Goal: Transaction & Acquisition: Purchase product/service

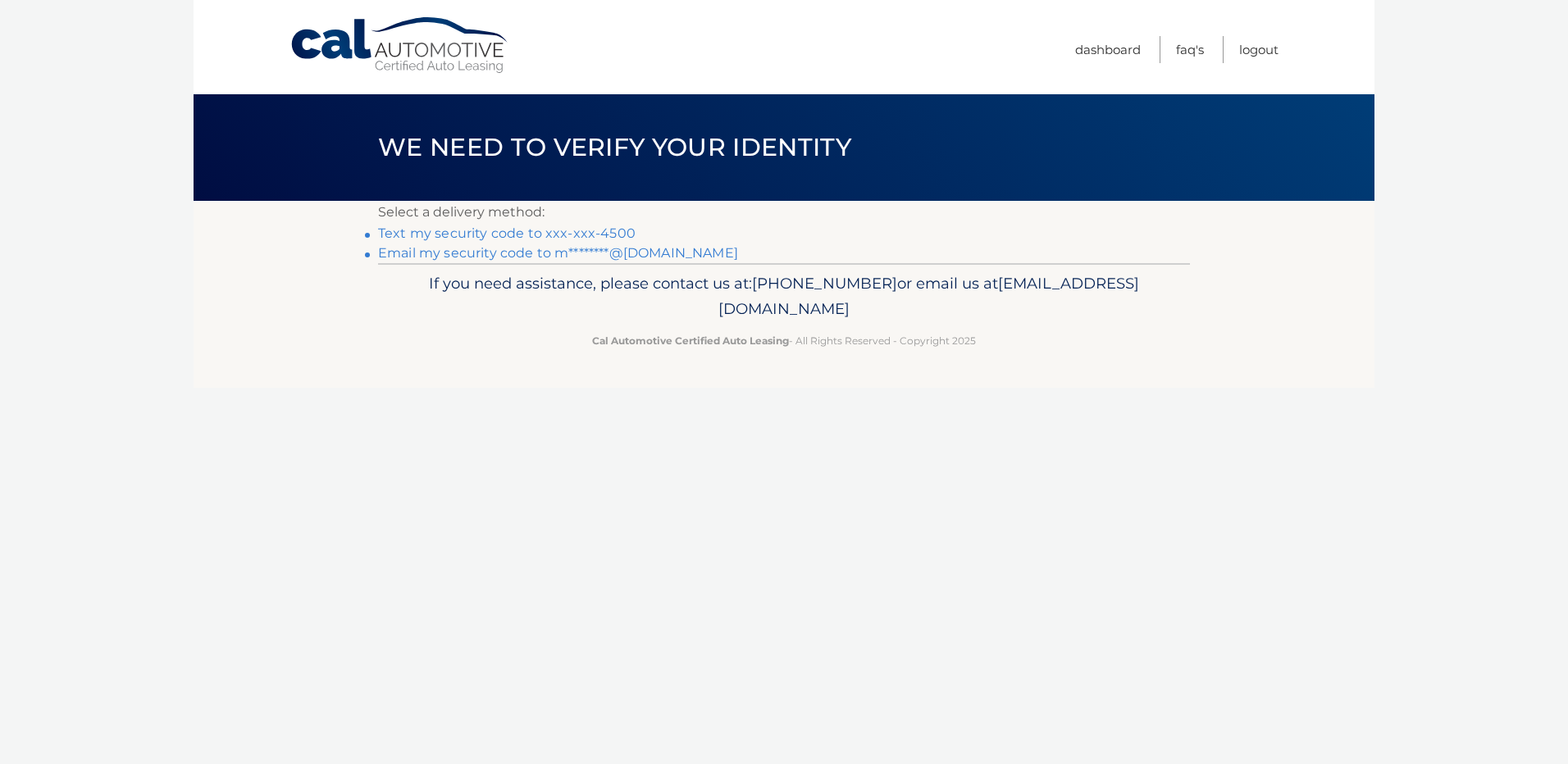
drag, startPoint x: 435, startPoint y: 233, endPoint x: 432, endPoint y: 245, distance: 12.4
click at [435, 233] on link "Text my security code to xxx-xxx-4500" at bounding box center [507, 233] width 258 height 16
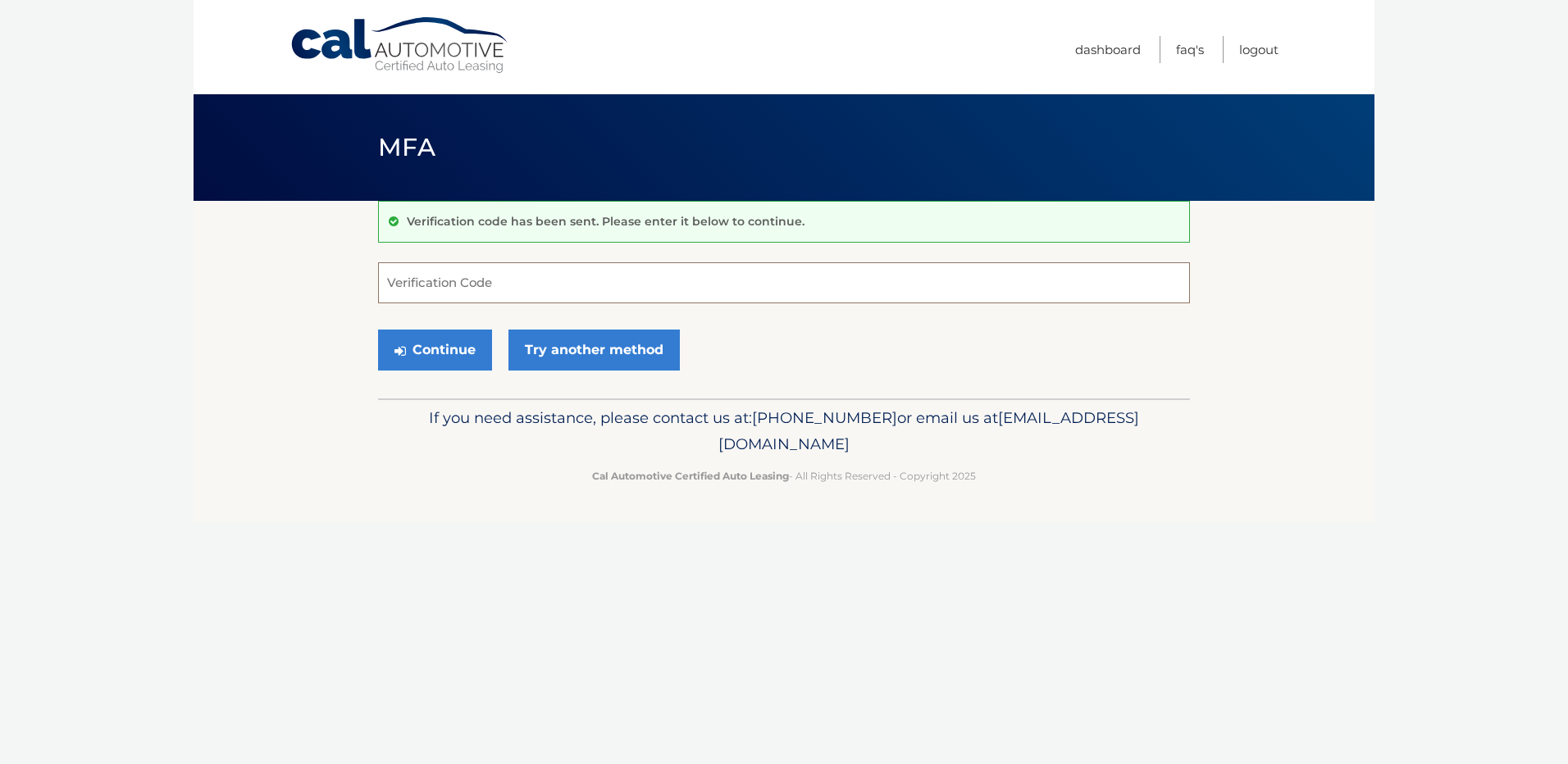
click at [442, 283] on input "Verification Code" at bounding box center [784, 283] width 812 height 41
type input "958852"
click at [451, 353] on button "Continue" at bounding box center [434, 350] width 114 height 41
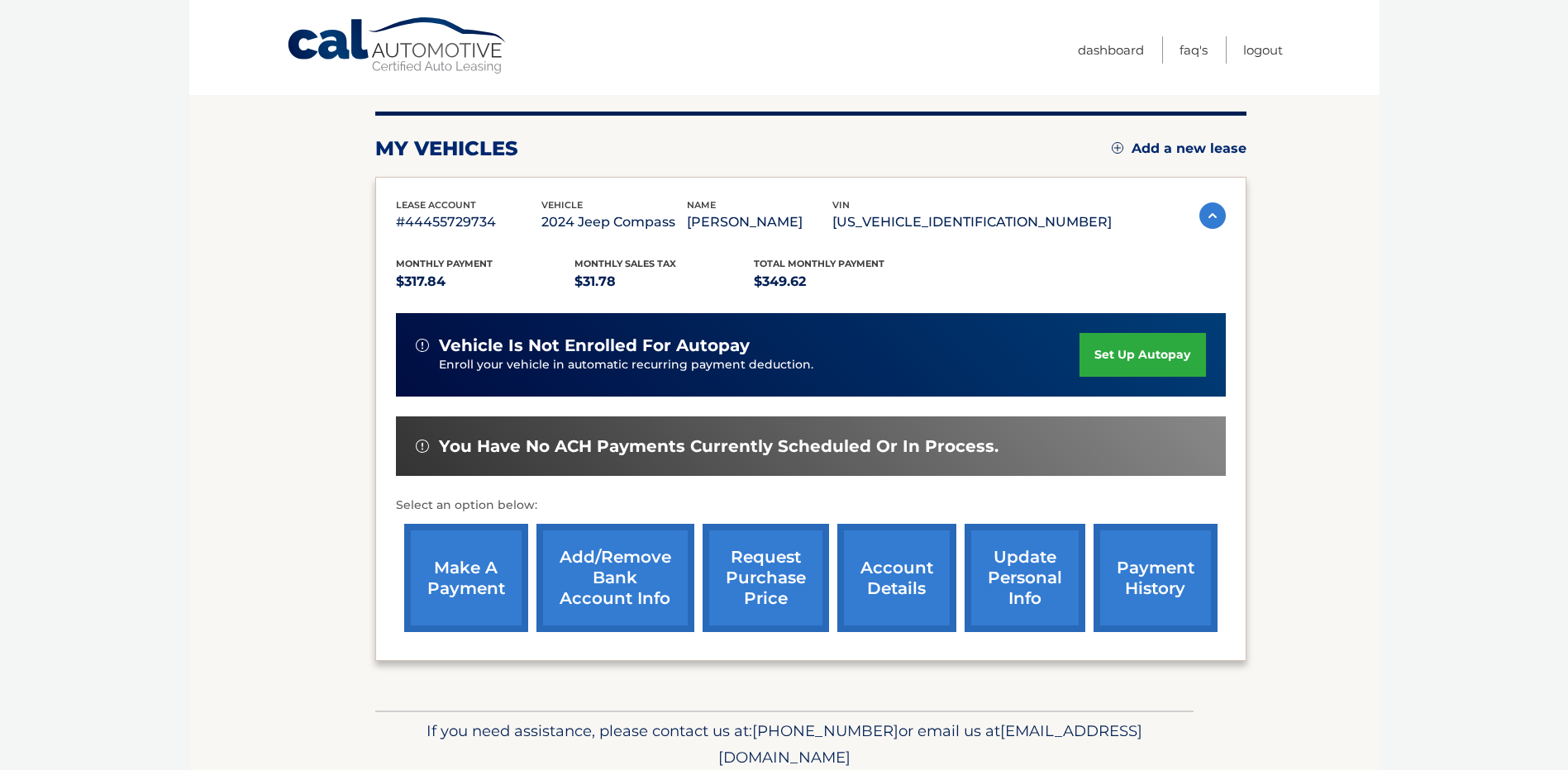
scroll to position [232, 0]
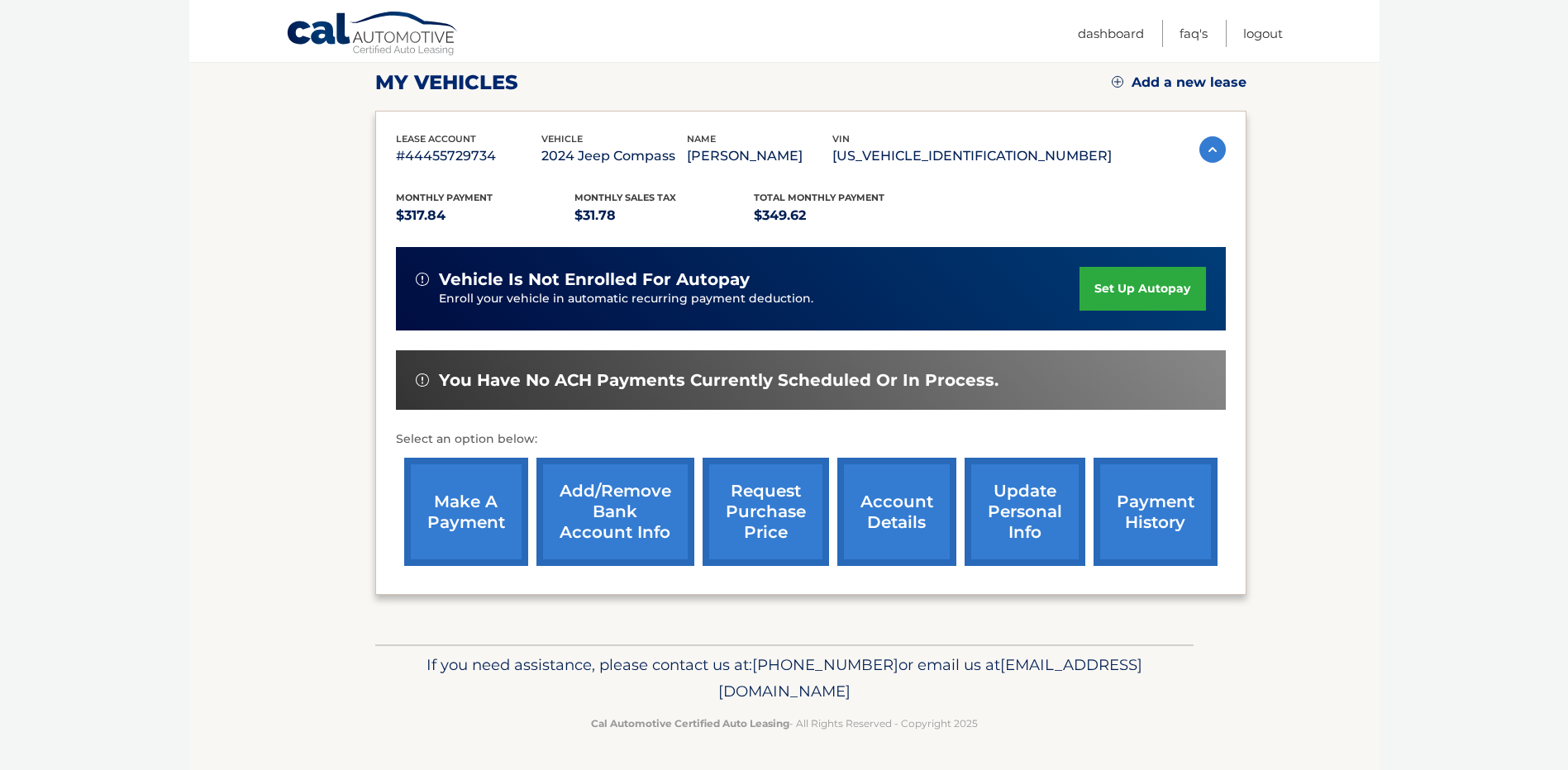
click at [460, 533] on link "make a payment" at bounding box center [466, 511] width 124 height 108
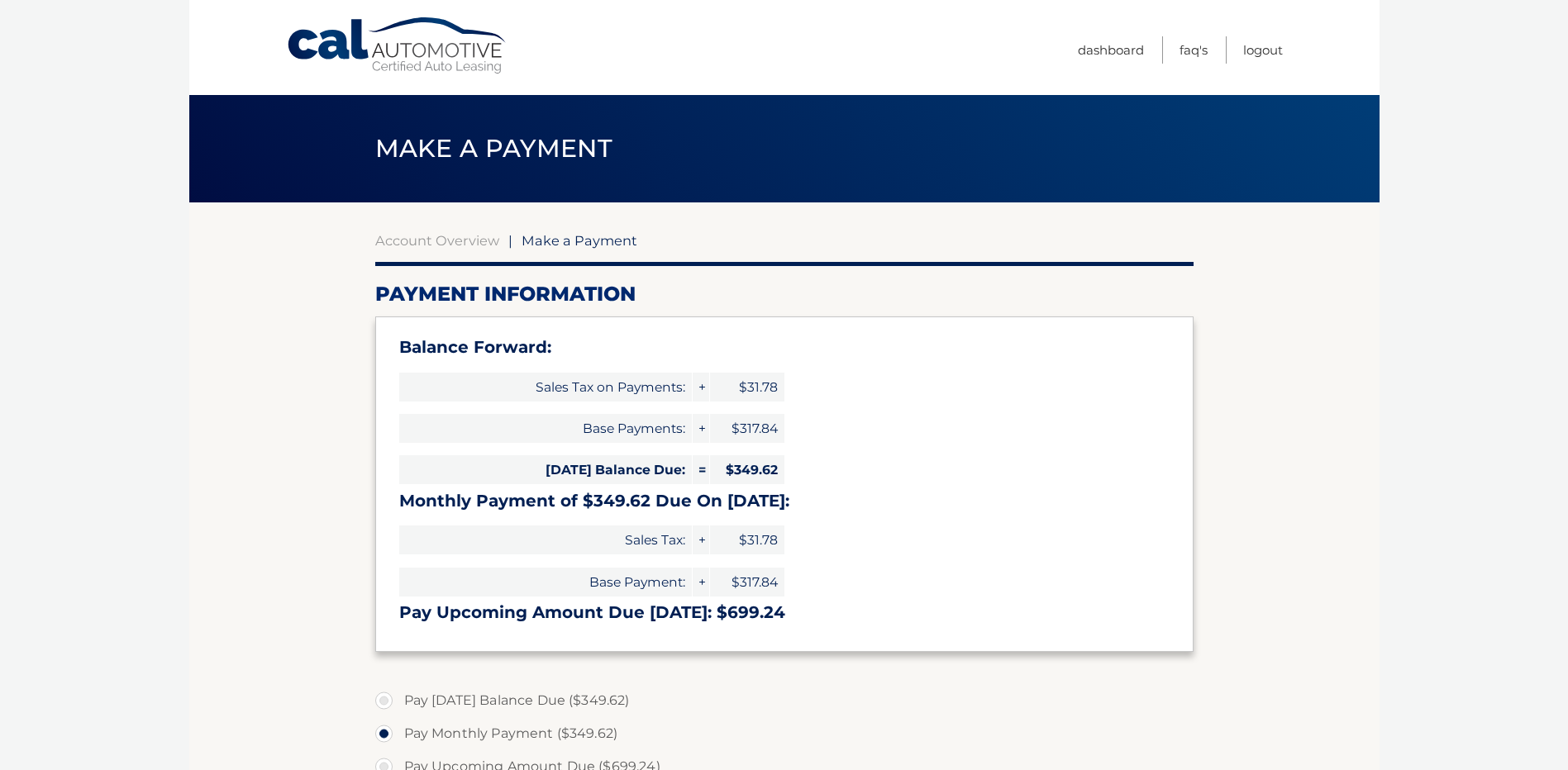
select select "MWZlMDRjNDktYTE1OC00M2FkLTg1YTgtYzQwNDNiNDFhNjQ4"
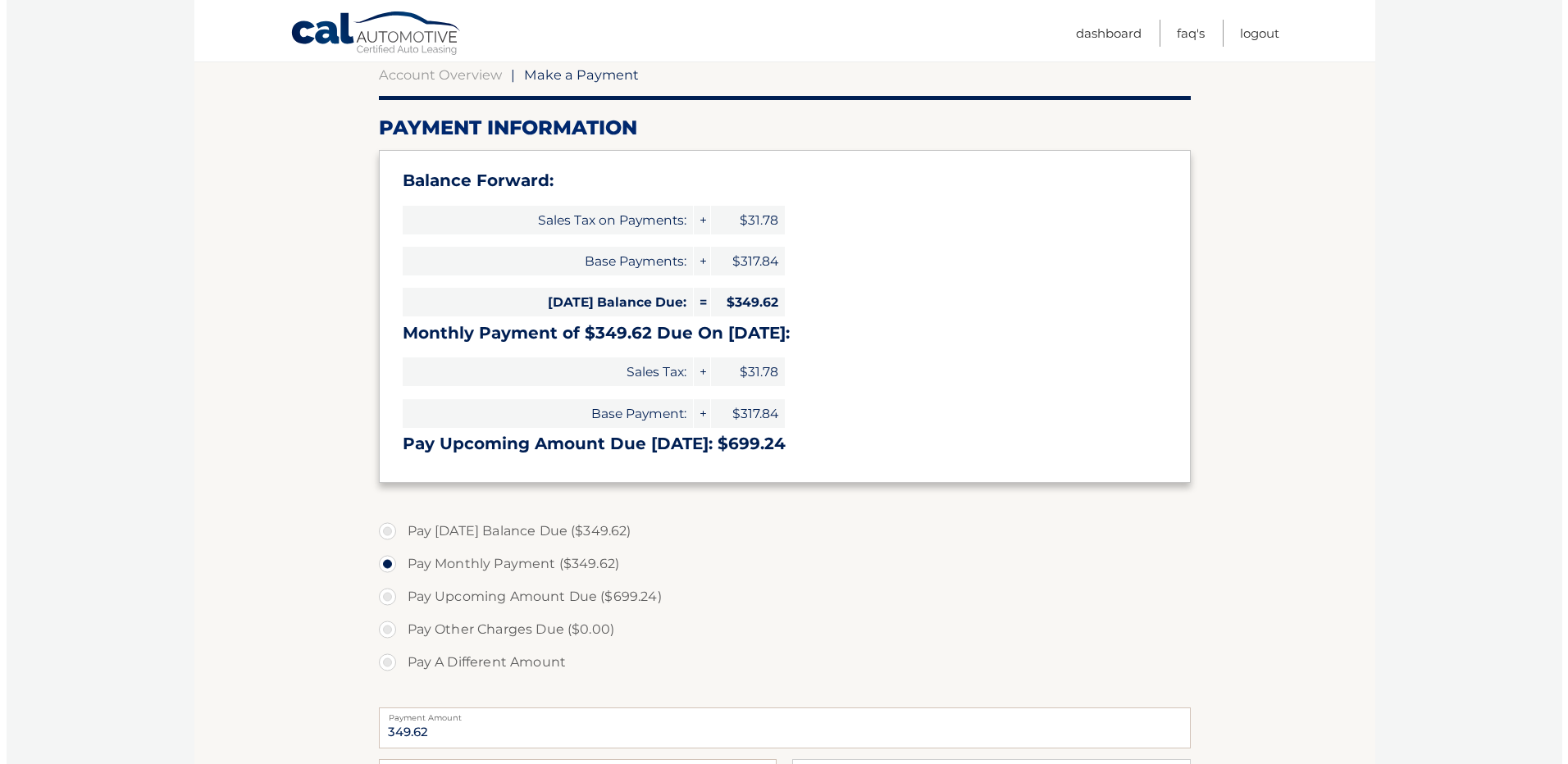
scroll to position [410, 0]
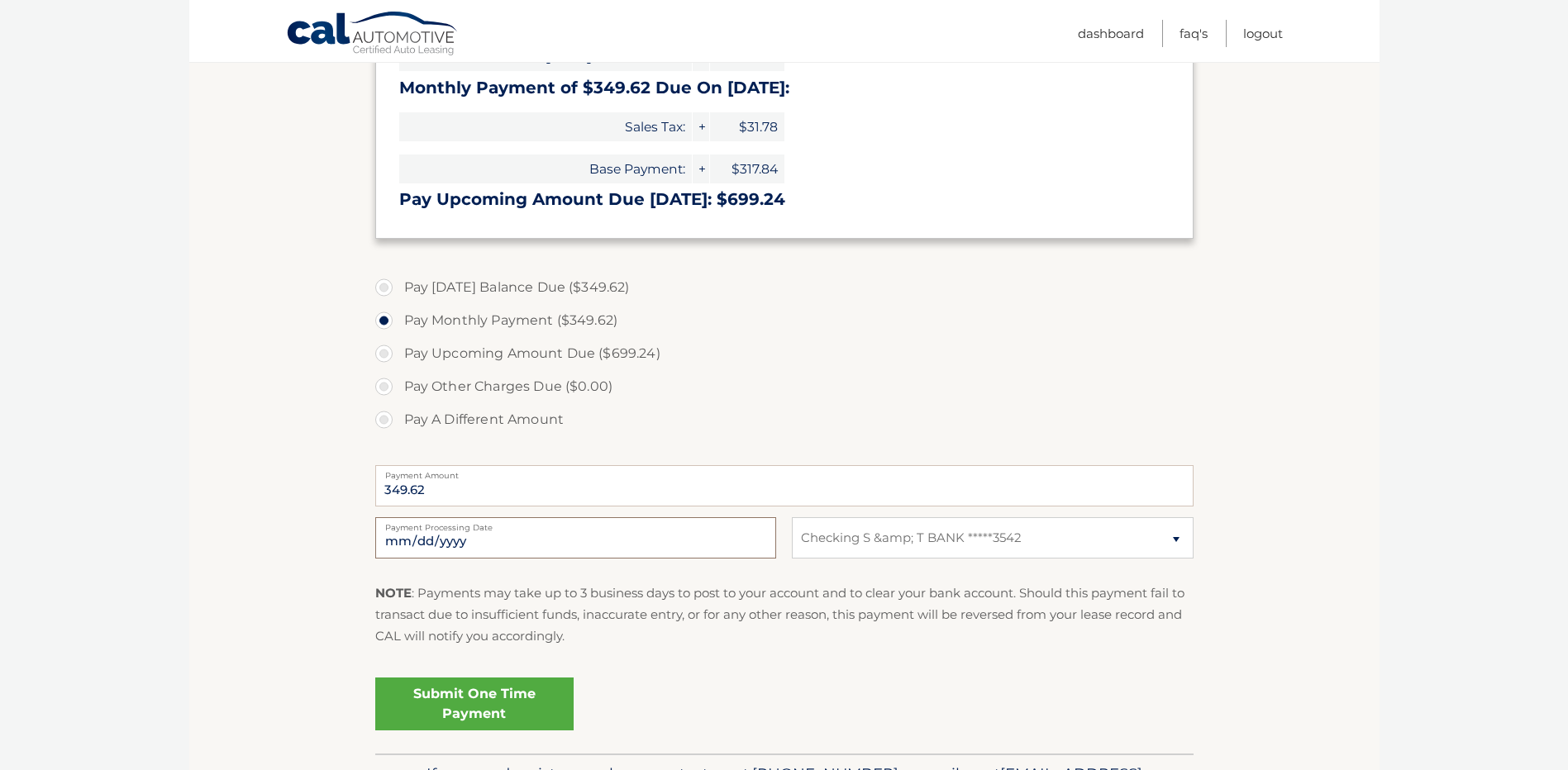
click at [736, 539] on input "2025-10-15" at bounding box center [575, 538] width 401 height 42
type input "2025-10-17"
click at [468, 701] on link "Submit One Time Payment" at bounding box center [474, 703] width 198 height 53
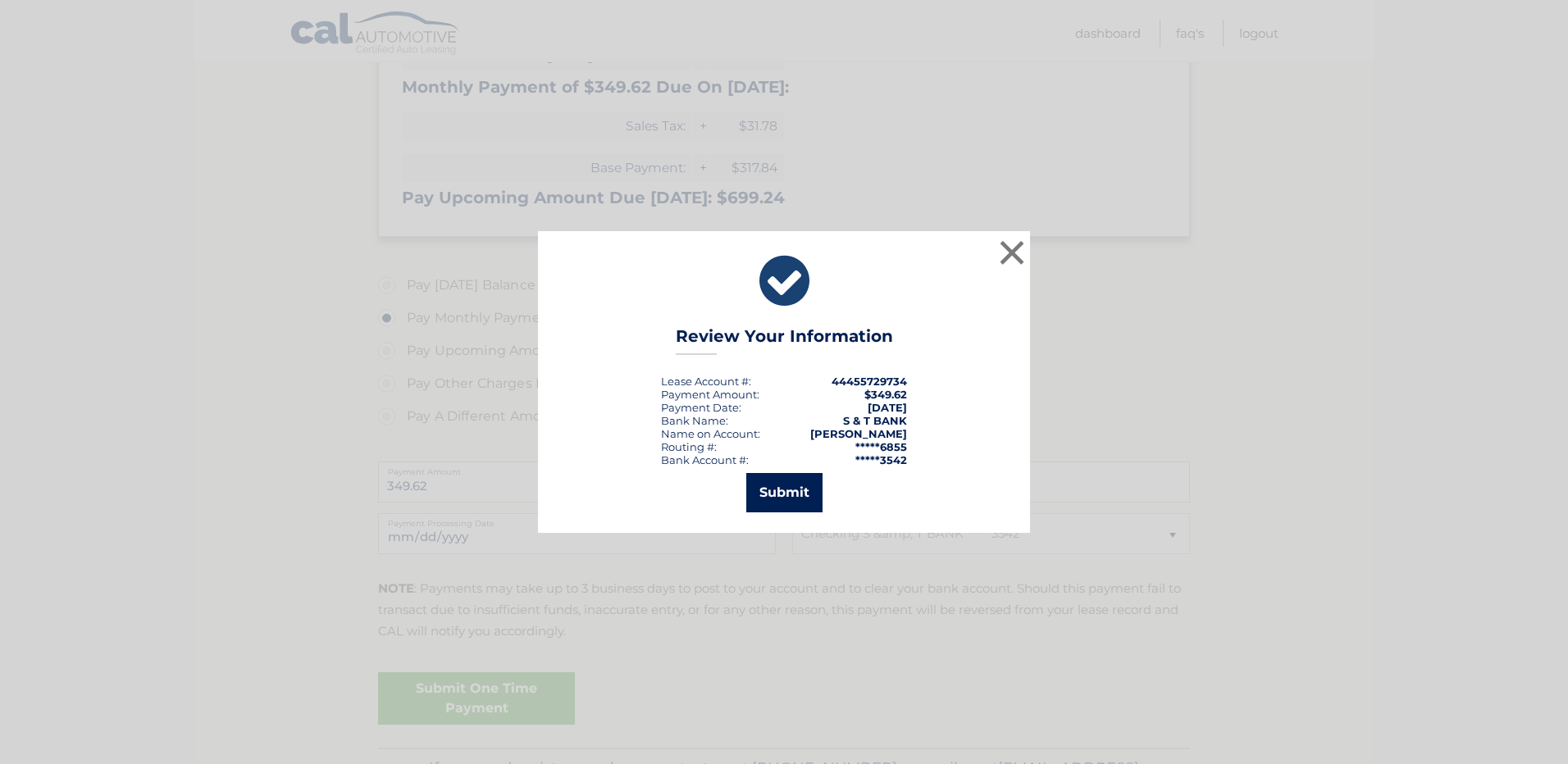
click at [767, 483] on button "Submit" at bounding box center [784, 493] width 76 height 39
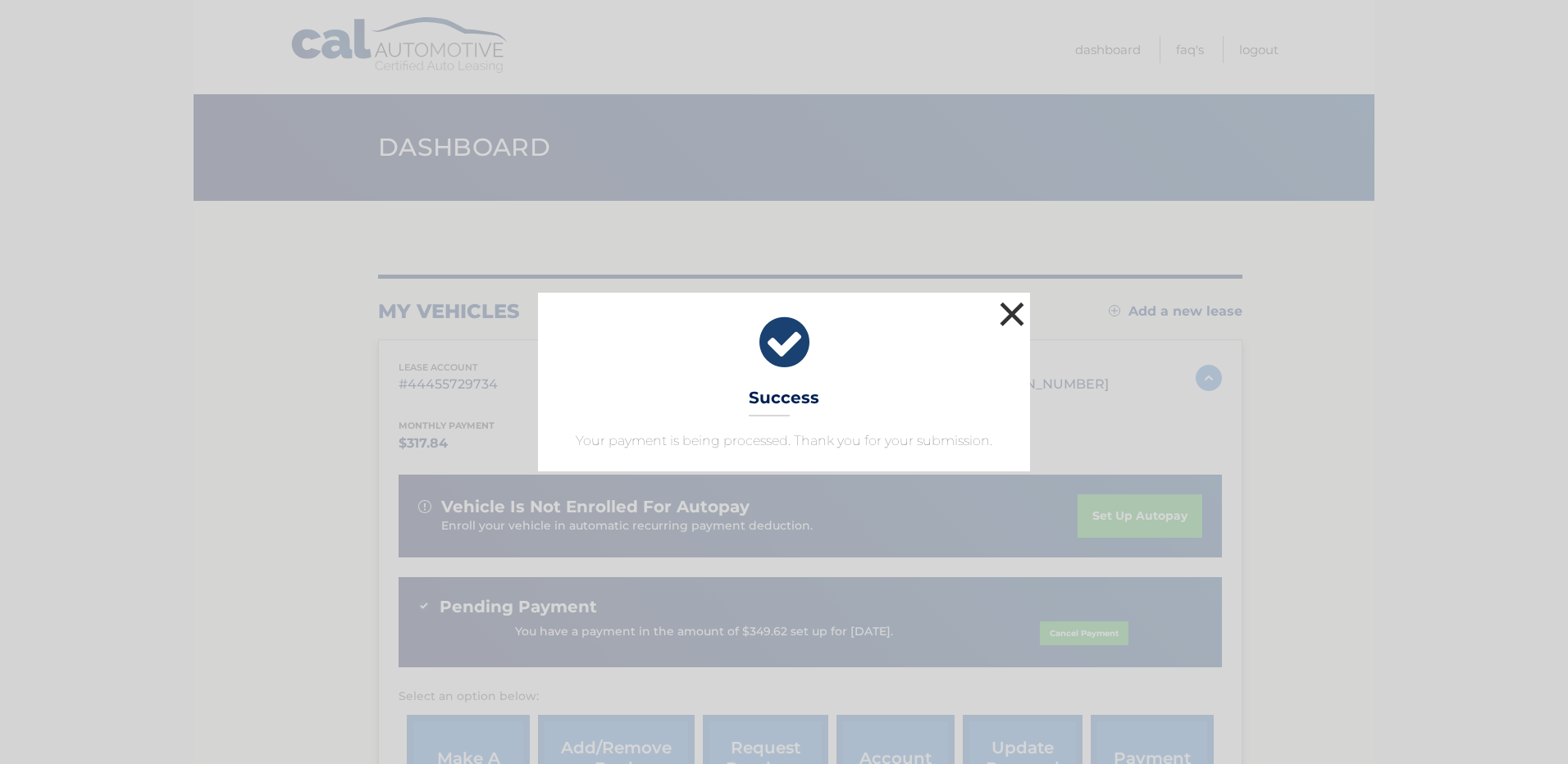
click at [1013, 309] on button "×" at bounding box center [1011, 314] width 33 height 33
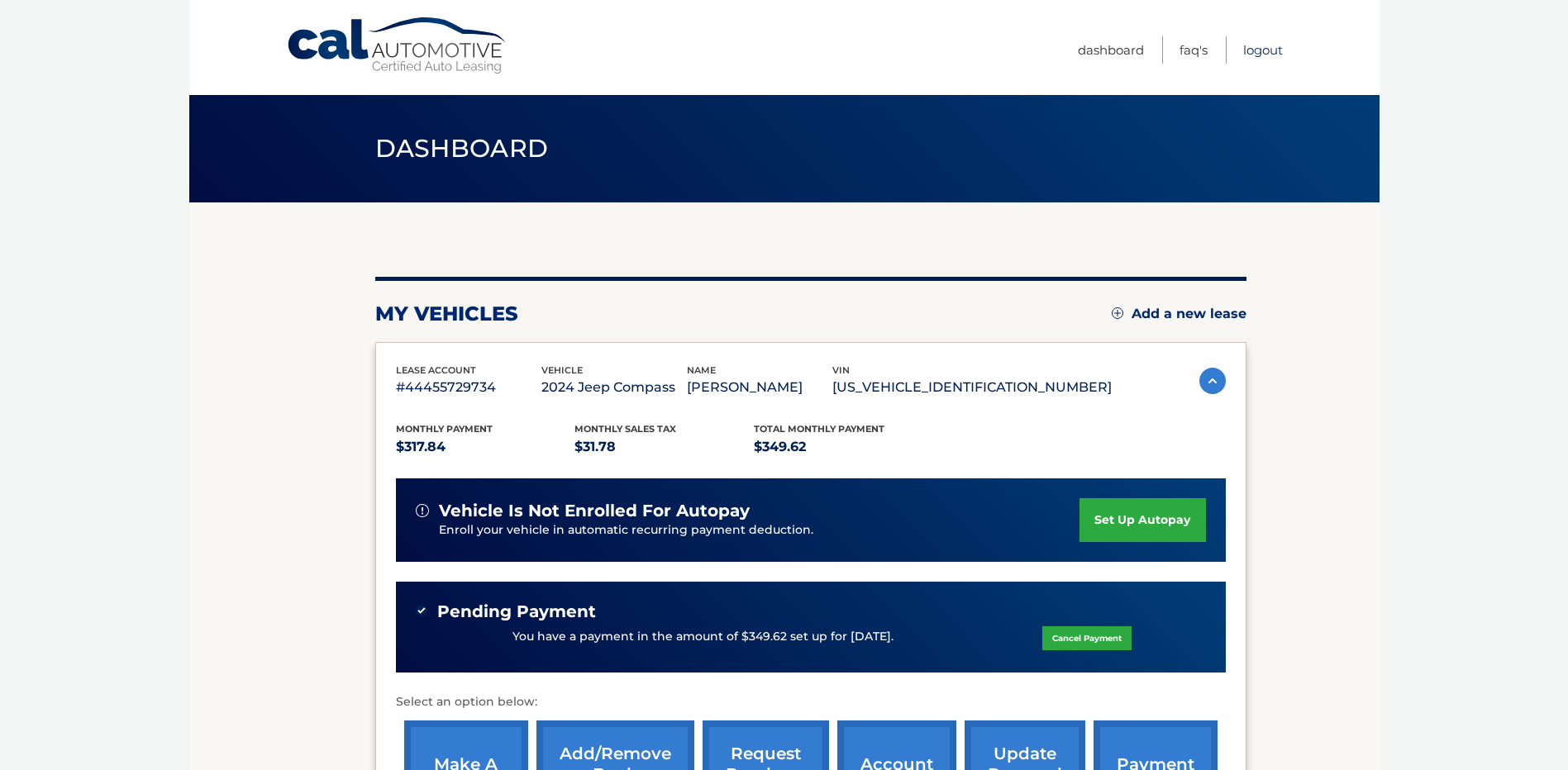
click at [1258, 49] on link "Logout" at bounding box center [1263, 50] width 40 height 27
